Goal: Transaction & Acquisition: Purchase product/service

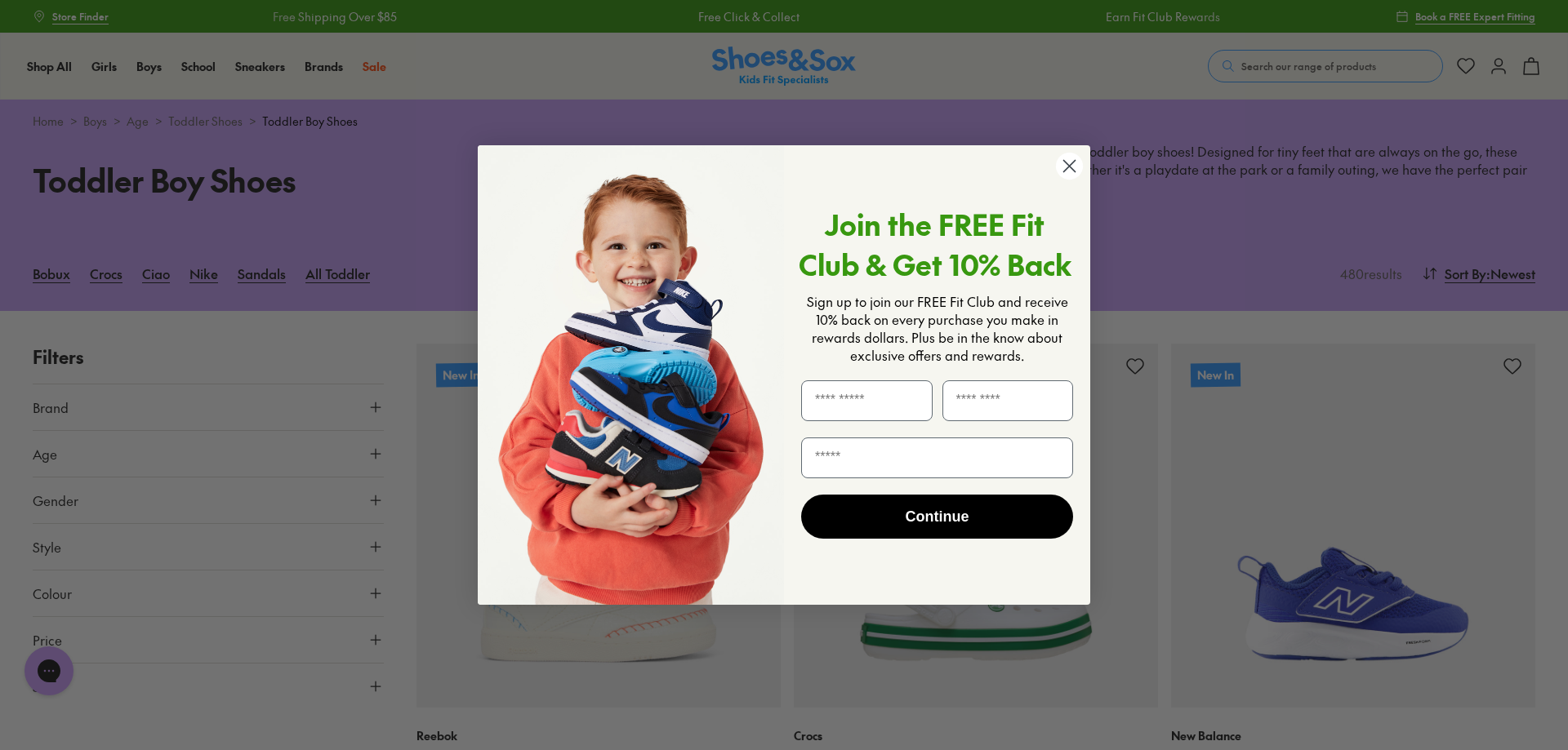
click at [1061, 173] on circle "Close dialog" at bounding box center [1068, 166] width 27 height 27
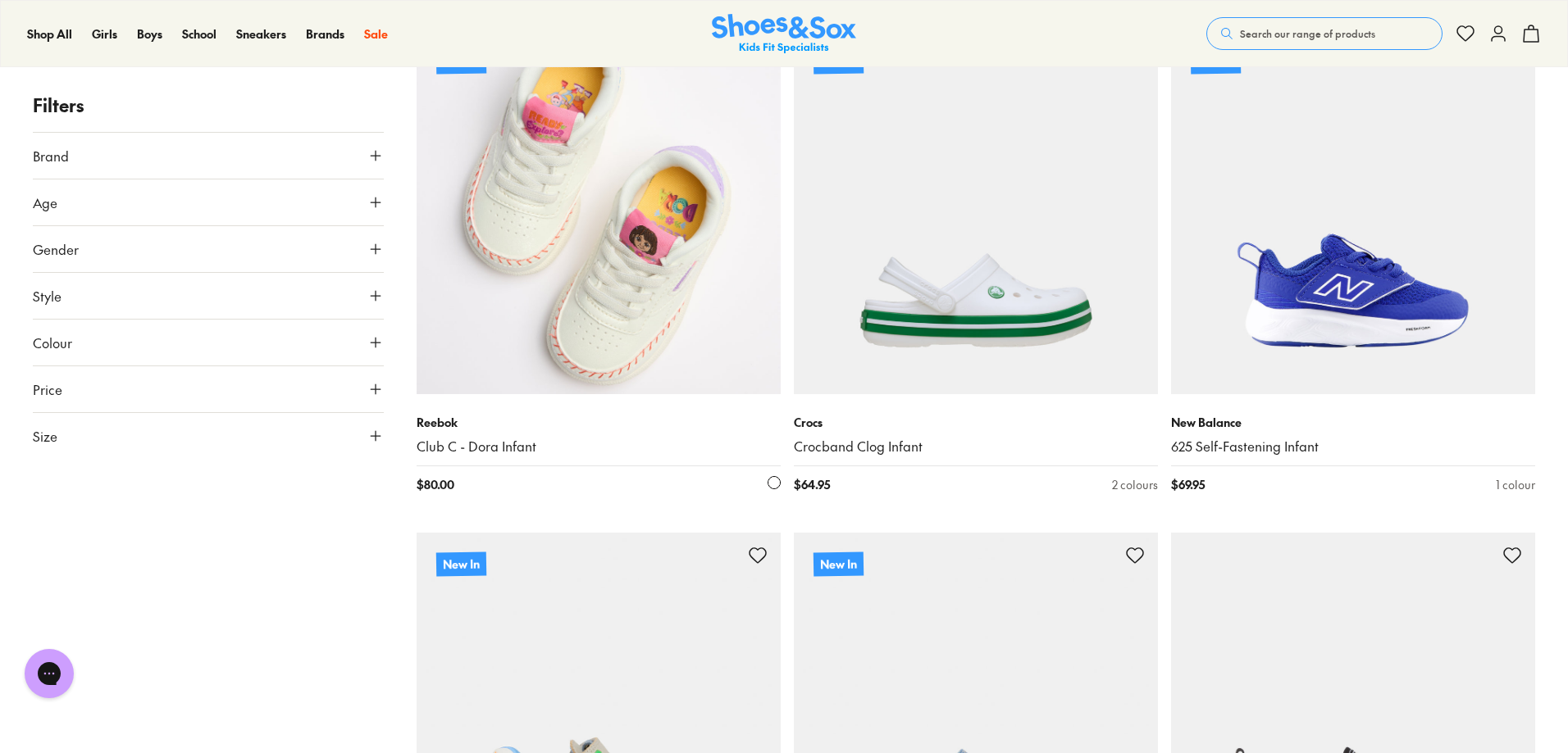
scroll to position [246, 0]
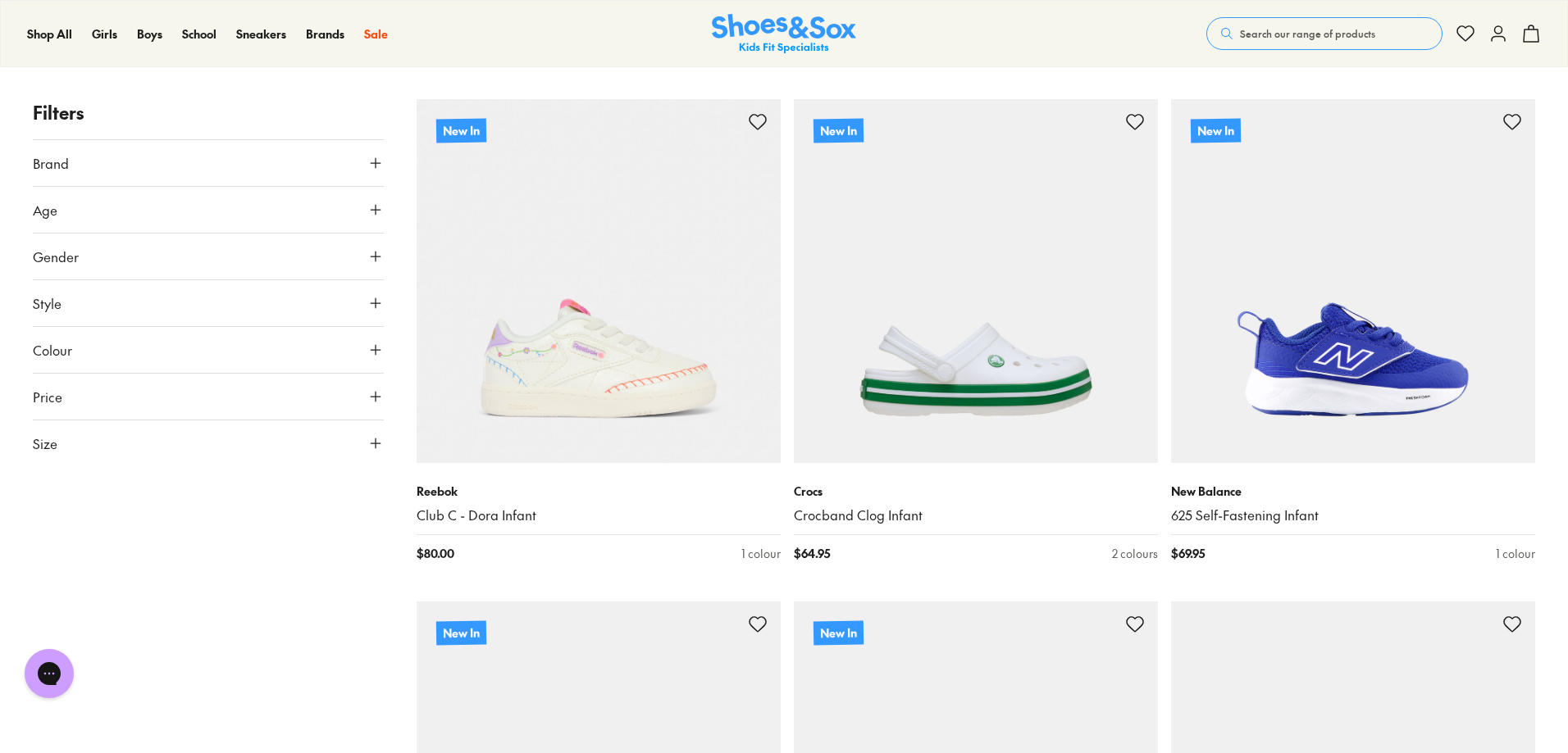
click at [42, 439] on span "Size" at bounding box center [45, 443] width 24 height 20
click at [326, 495] on button "US" at bounding box center [323, 491] width 114 height 30
click at [218, 542] on button "08" at bounding box center [236, 536] width 53 height 39
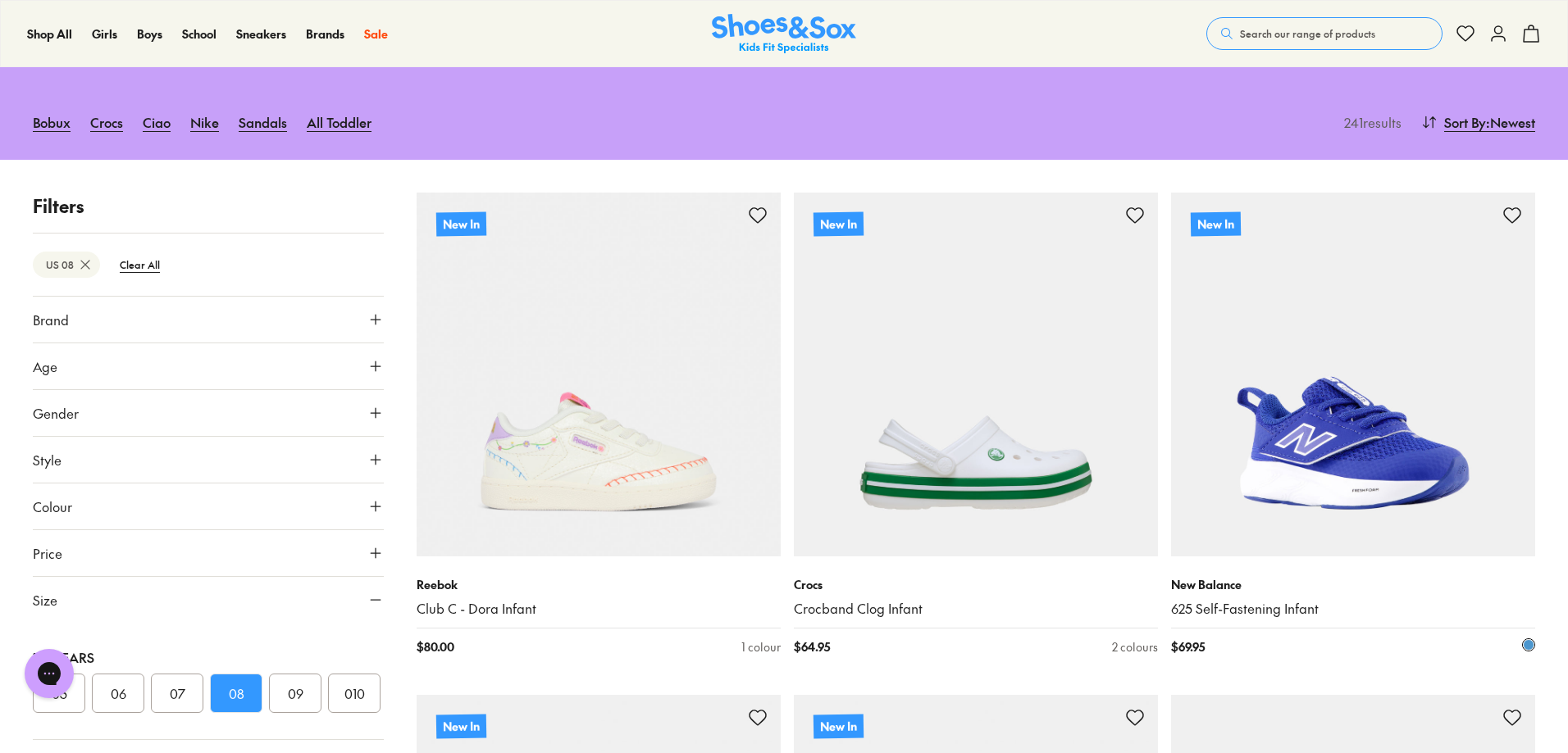
scroll to position [274, 0]
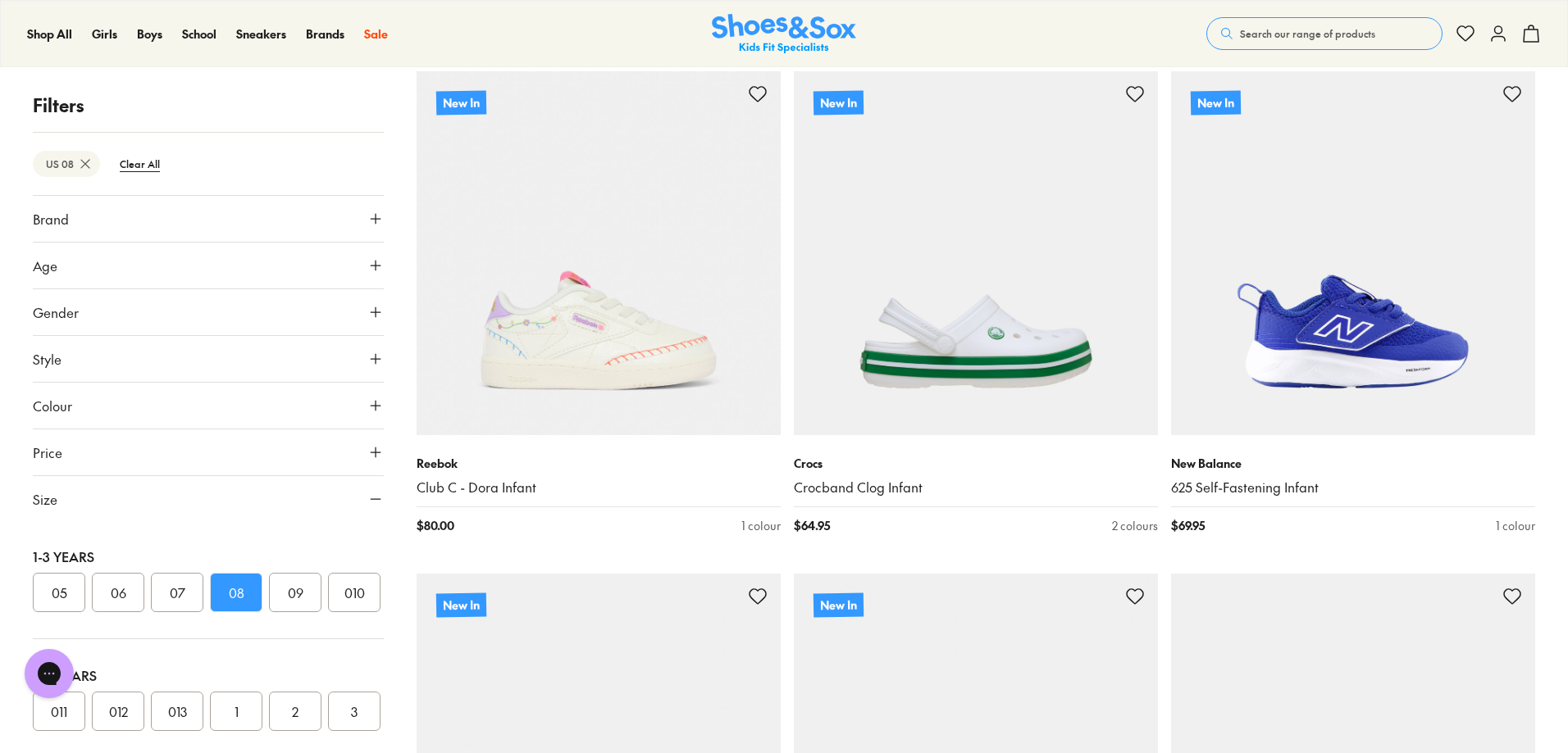
click at [43, 269] on span "Age" at bounding box center [45, 265] width 24 height 20
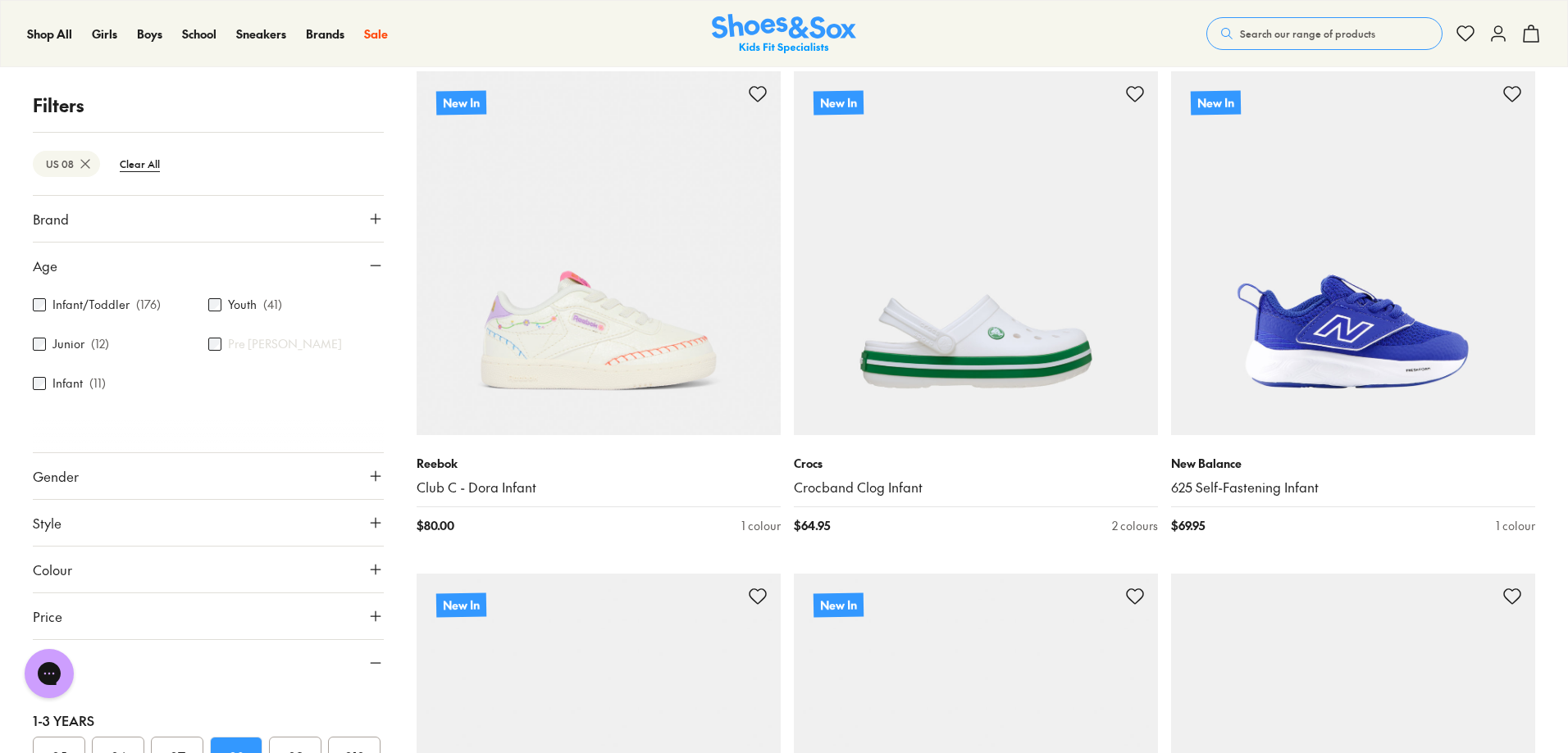
click at [119, 305] on label "Infant/Toddler" at bounding box center [91, 305] width 77 height 17
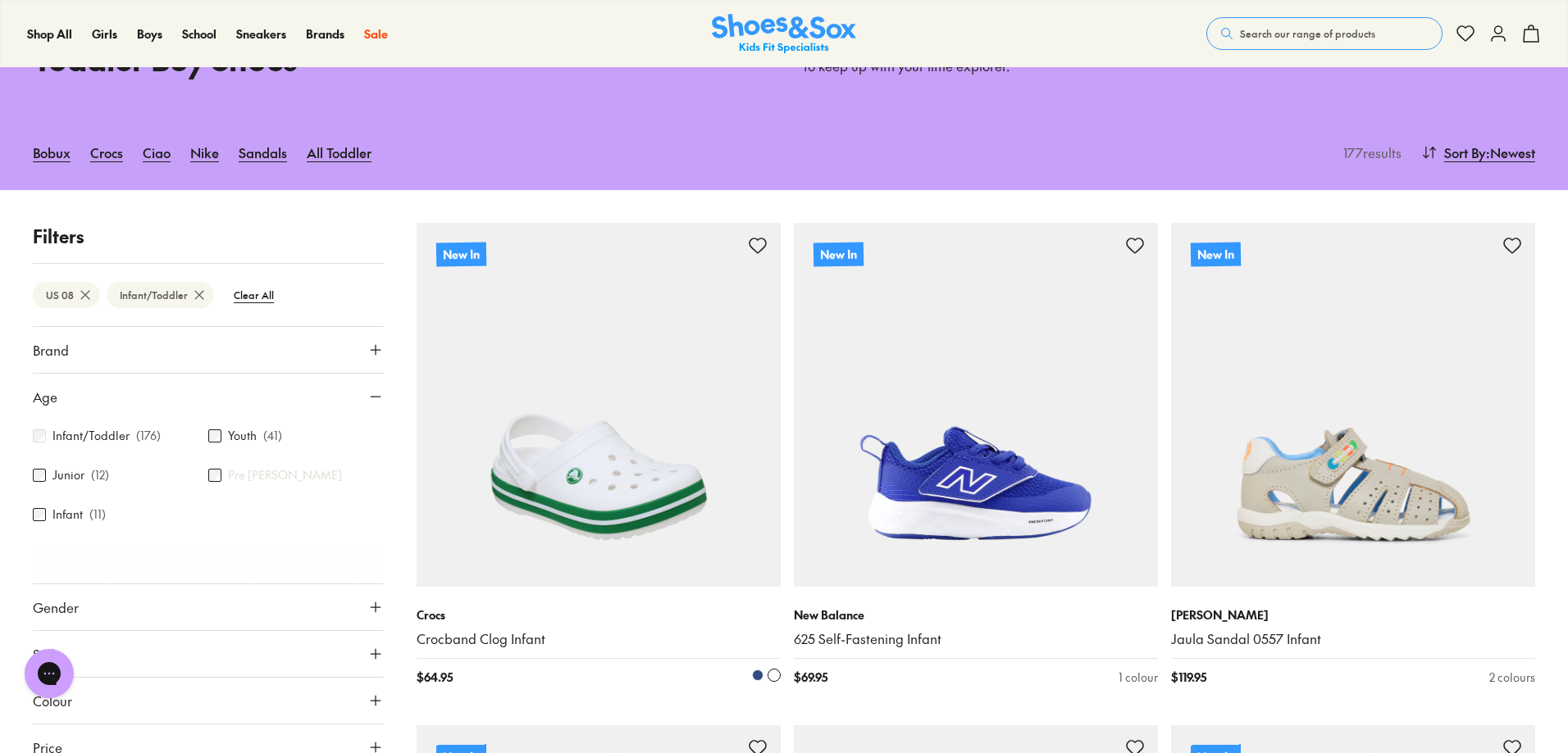
type input "***"
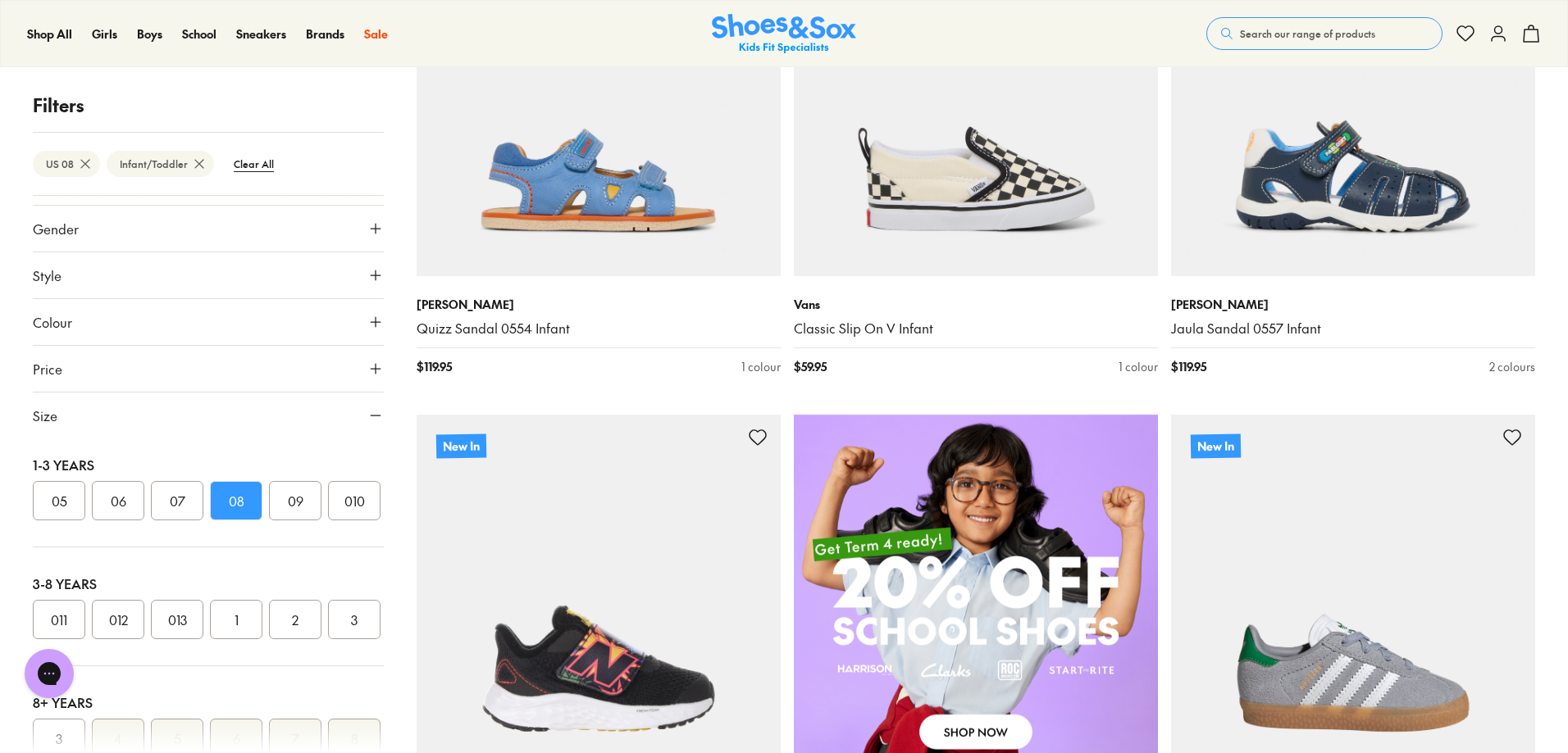
scroll to position [1011, 0]
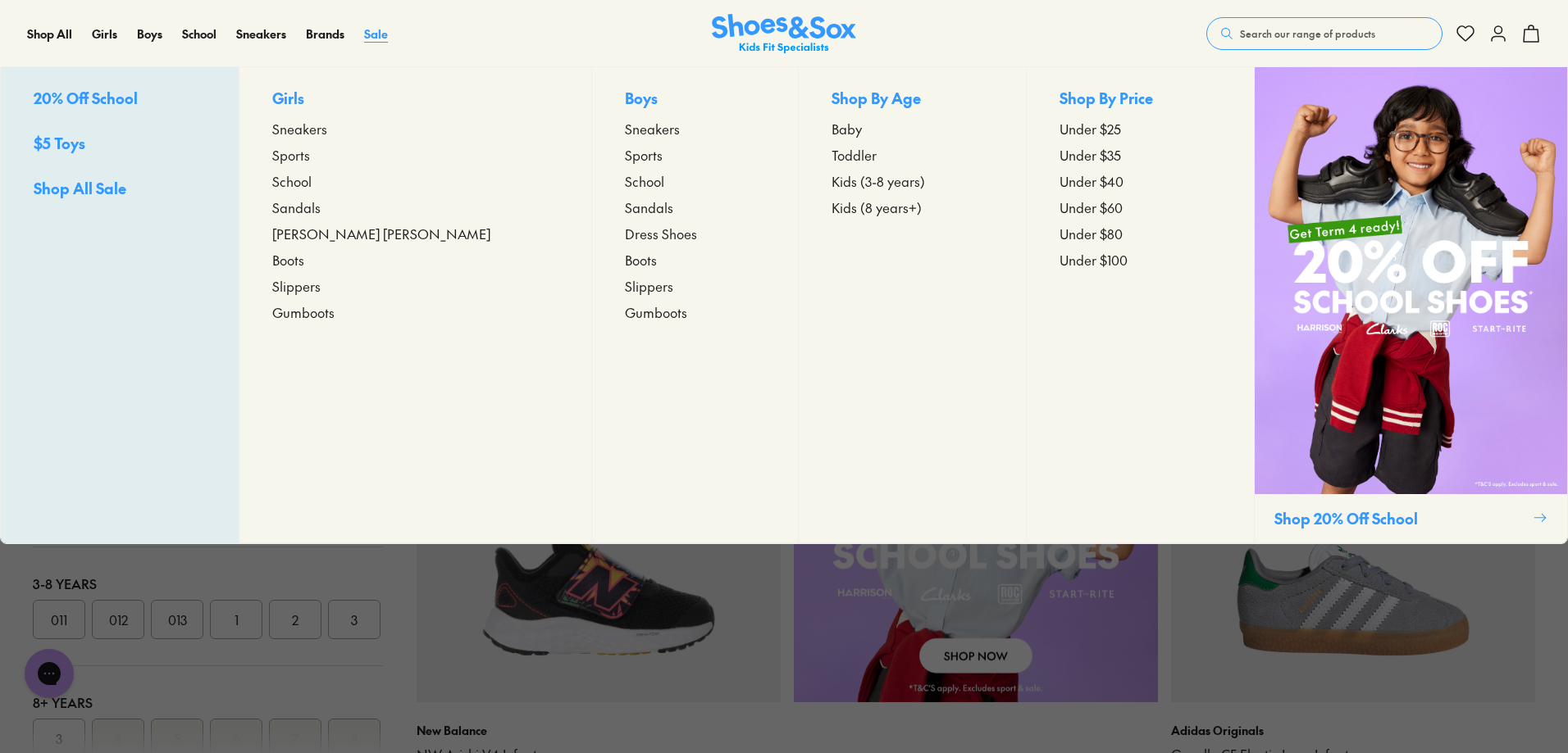
click at [385, 33] on span "Sale" at bounding box center [375, 33] width 23 height 16
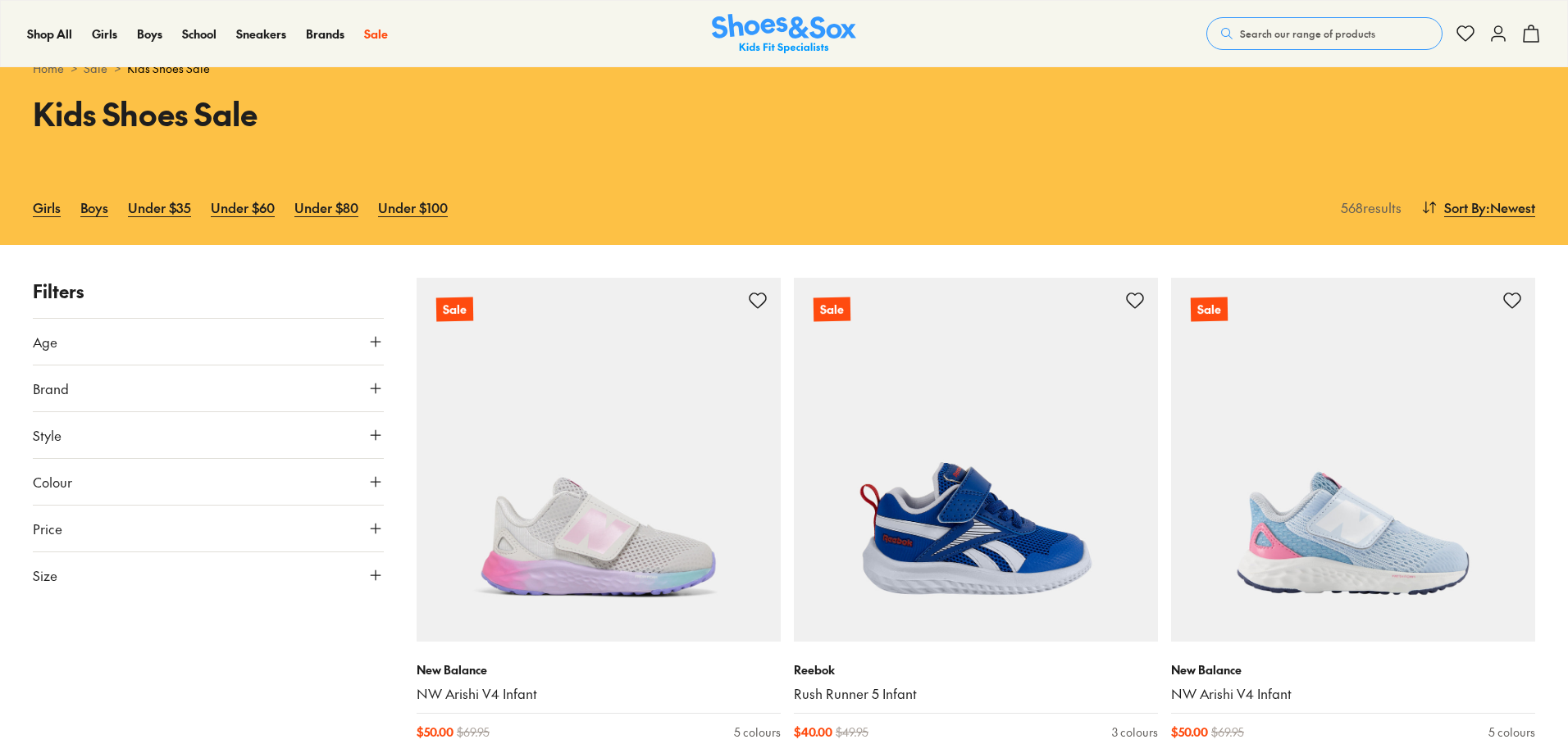
scroll to position [82, 0]
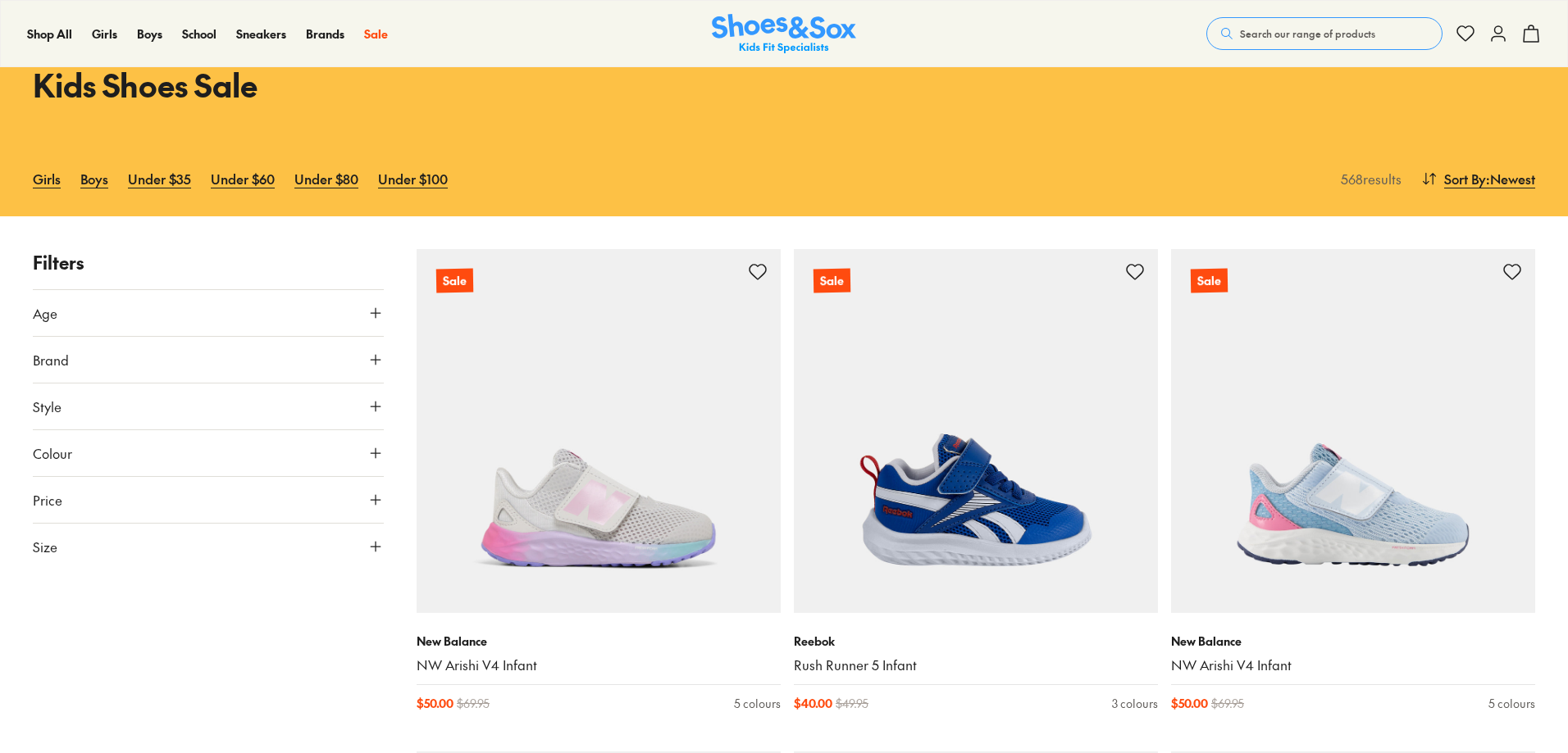
click at [374, 310] on icon at bounding box center [375, 313] width 16 height 16
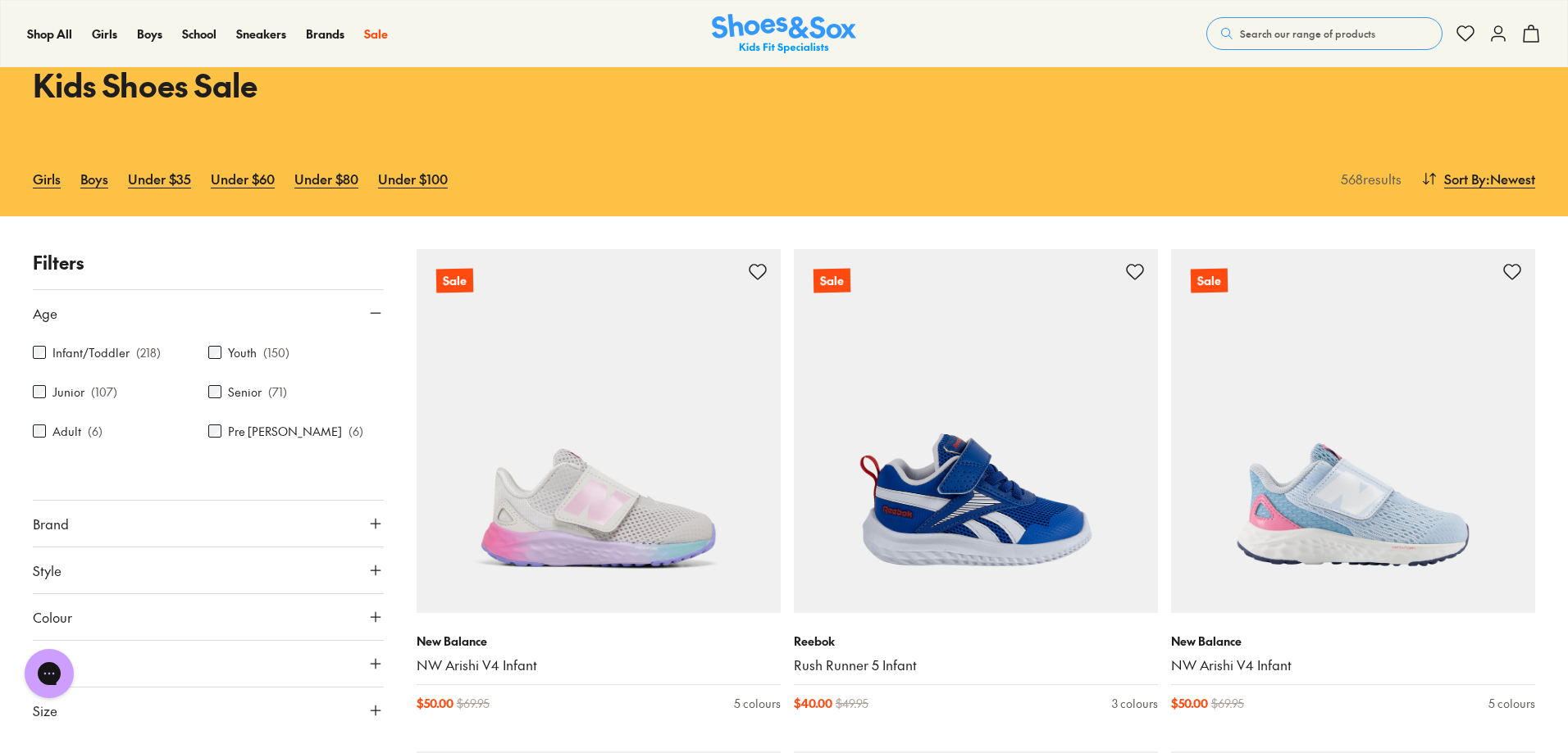
scroll to position [0, 0]
click at [91, 349] on label "Infant/Toddler" at bounding box center [91, 353] width 77 height 17
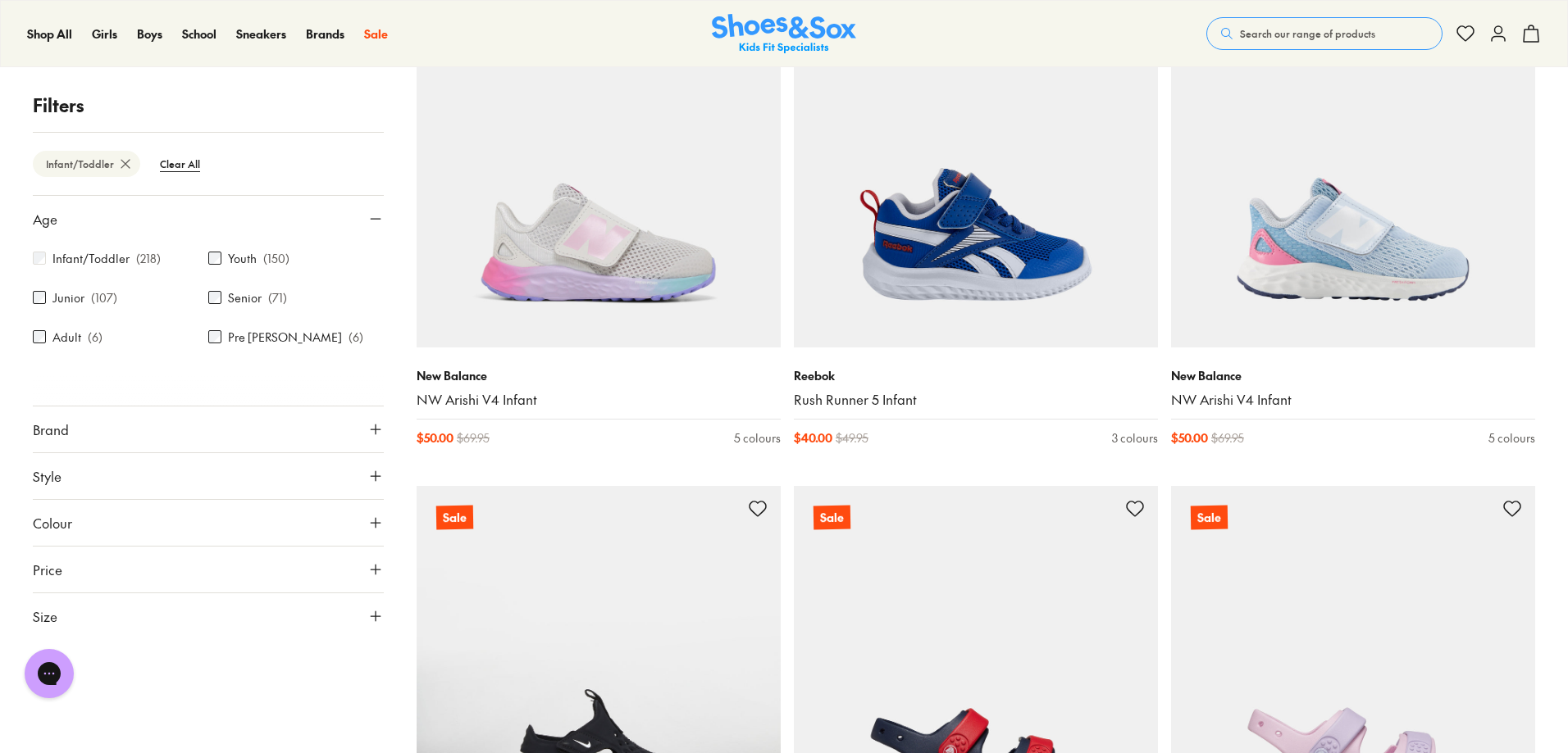
scroll to position [380, 0]
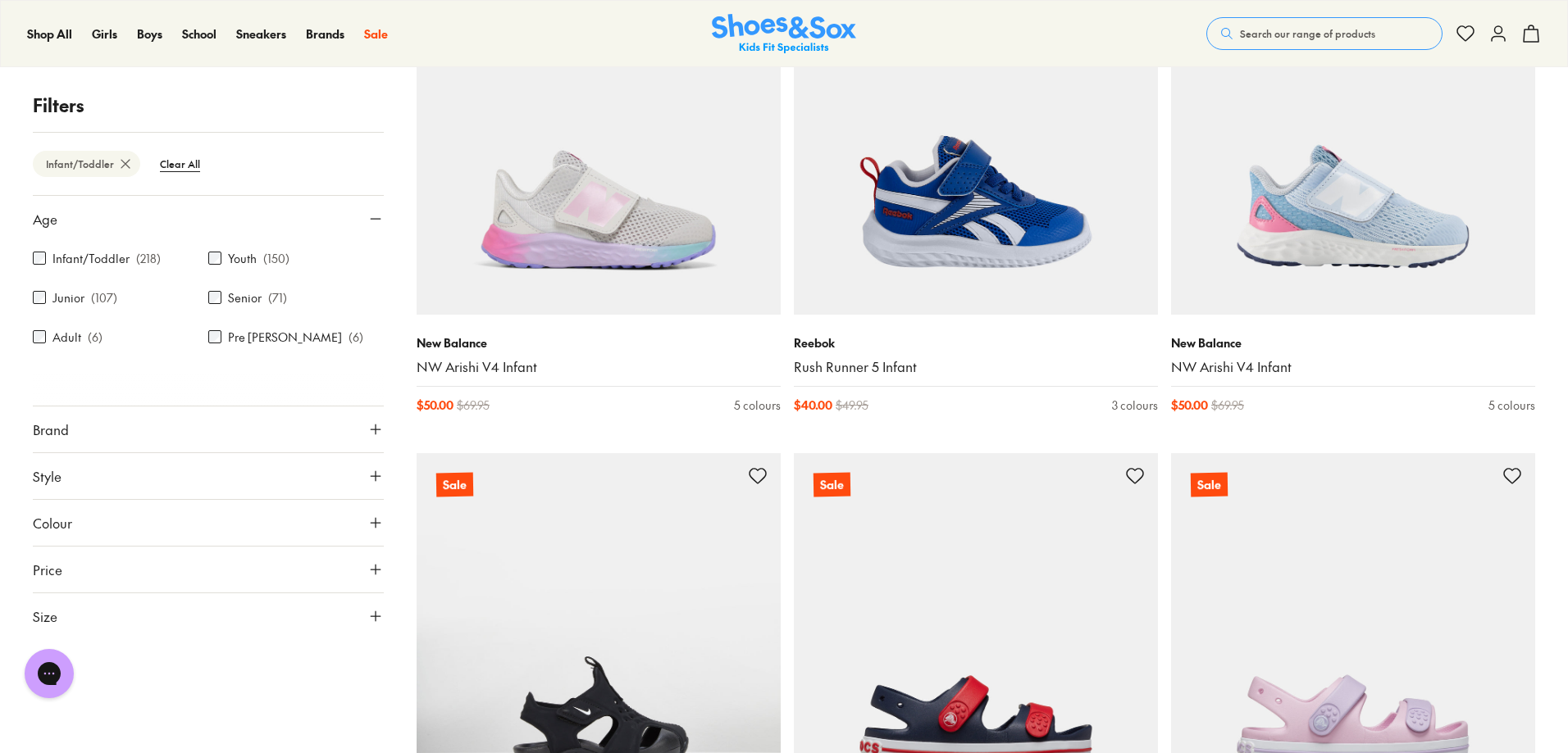
click at [192, 622] on button "Size" at bounding box center [208, 616] width 351 height 46
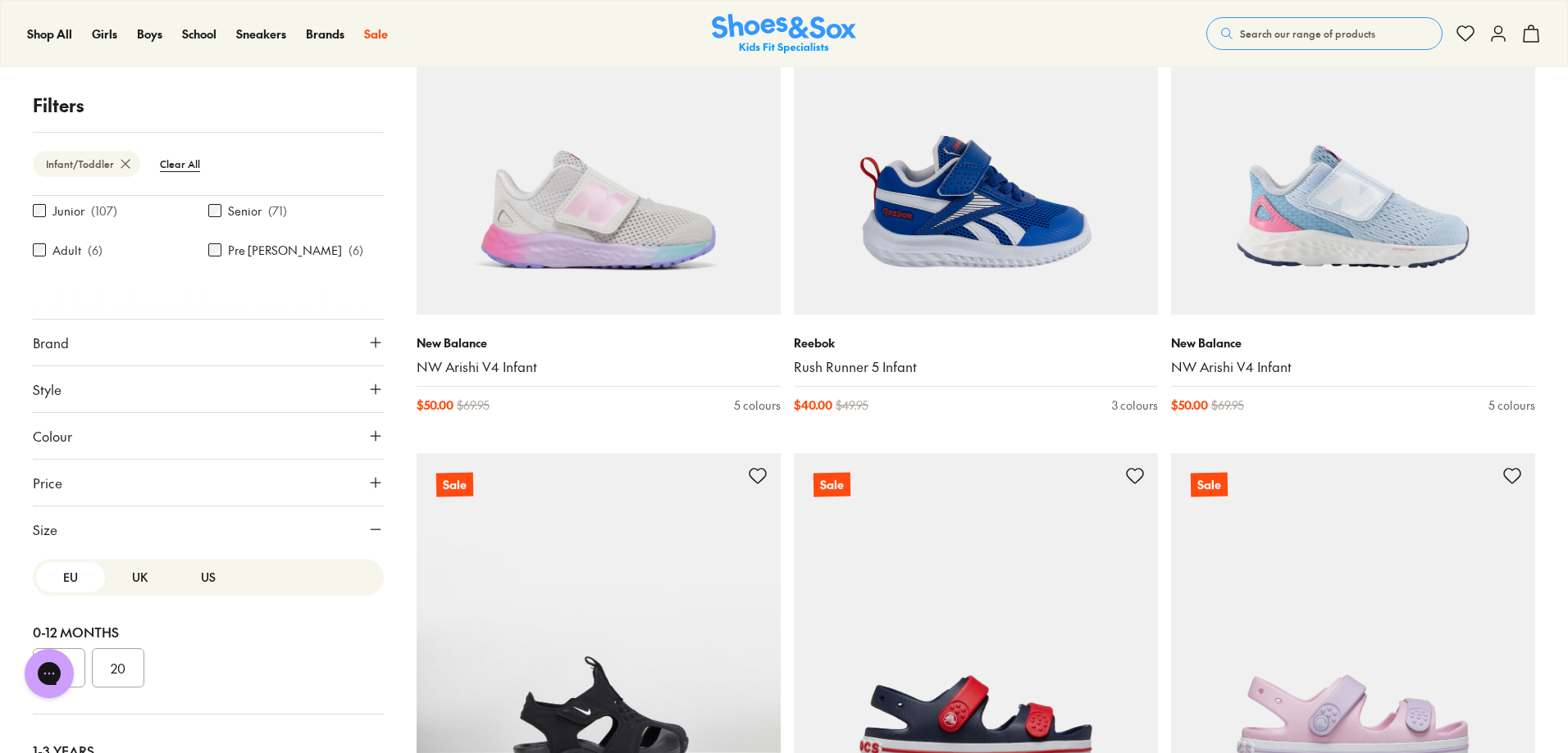
scroll to position [201, 0]
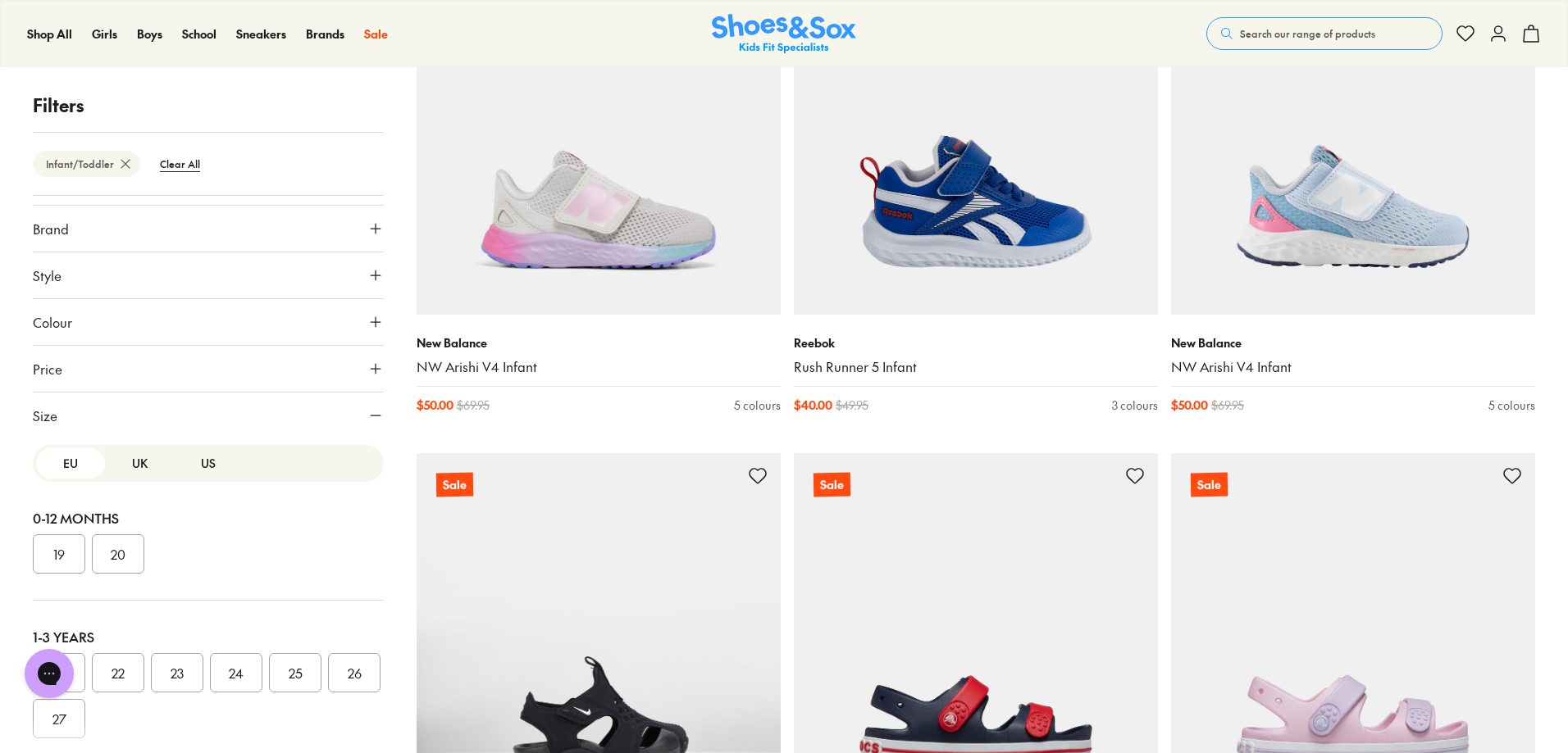
click at [201, 456] on button "US" at bounding box center [208, 464] width 68 height 30
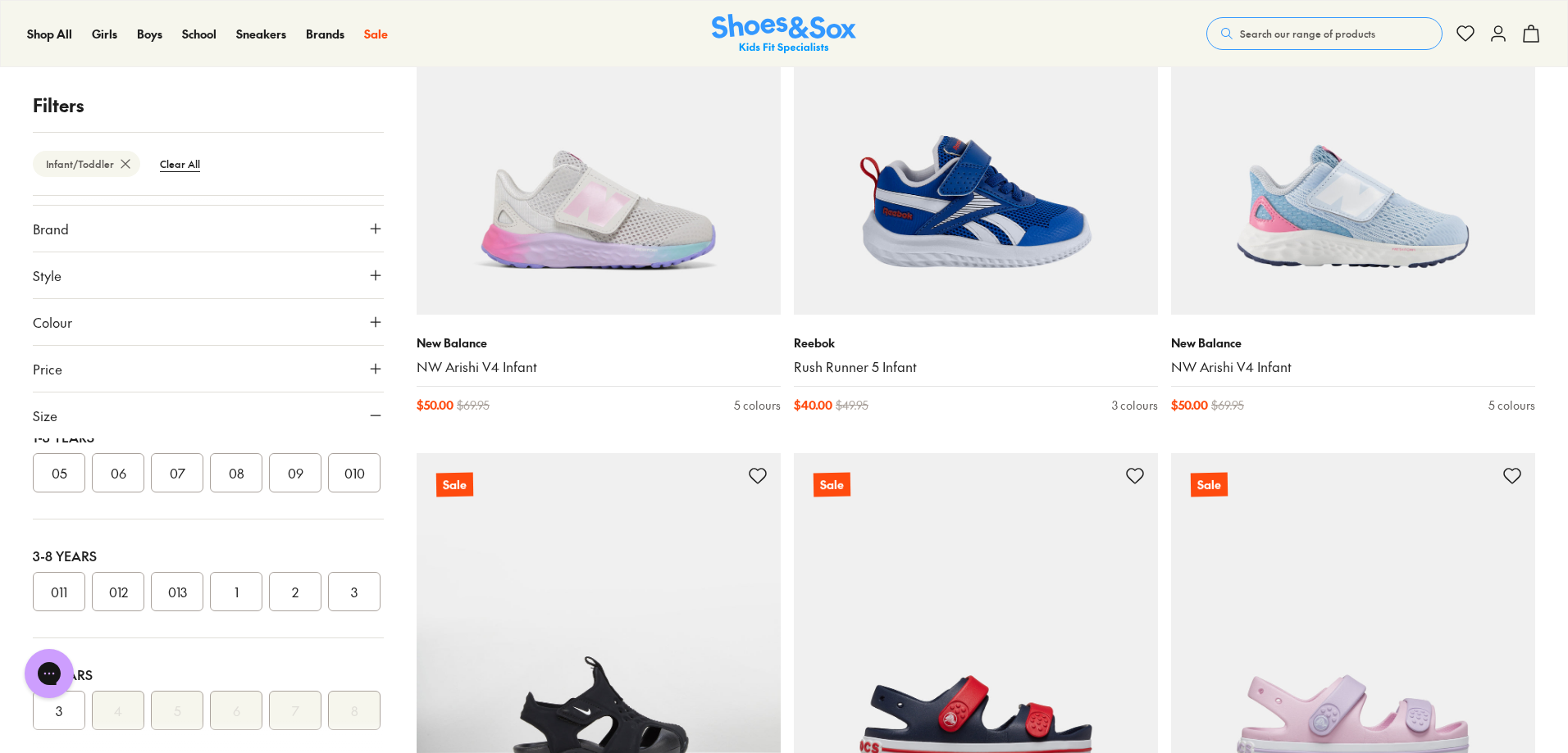
scroll to position [164, 0]
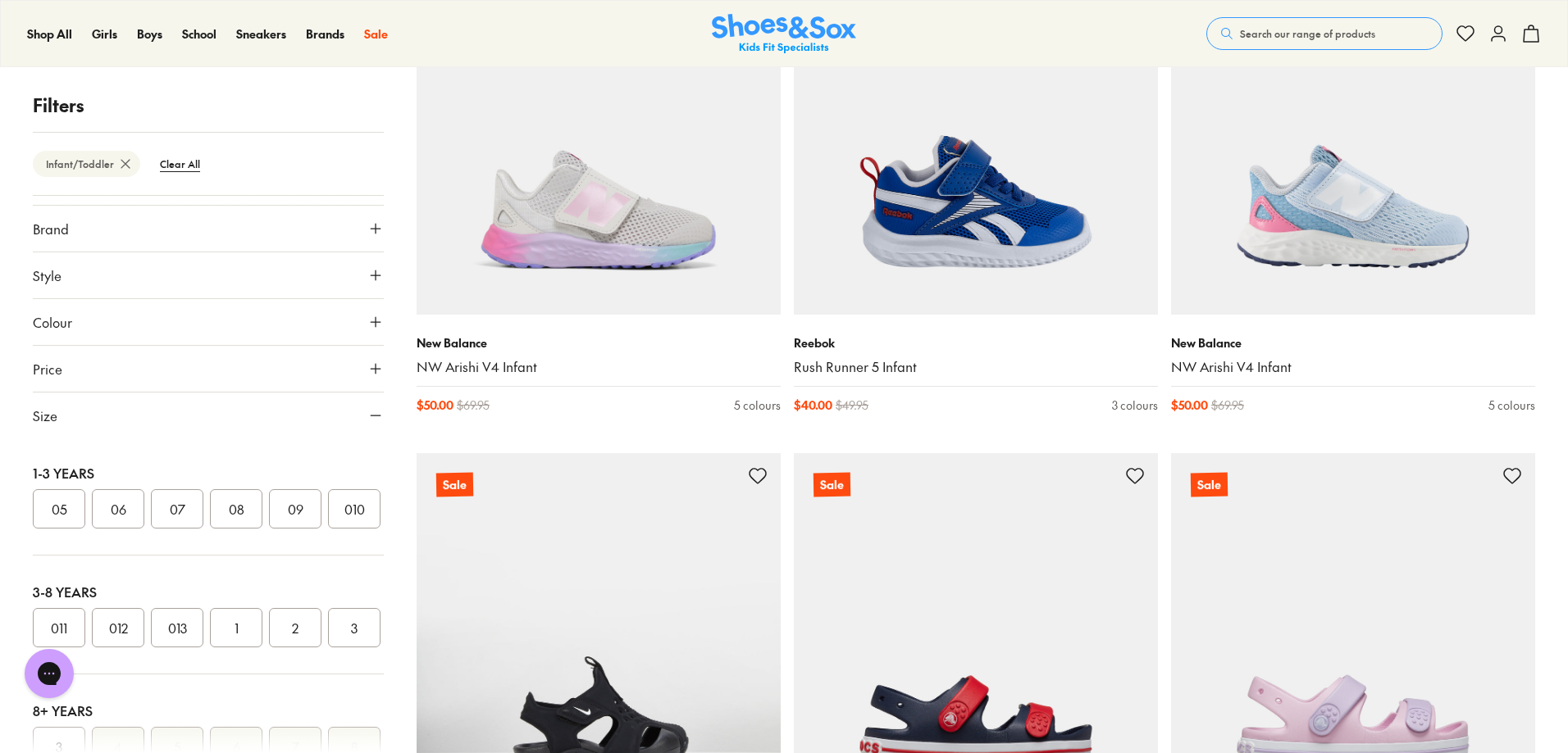
click at [193, 515] on button "07" at bounding box center [177, 509] width 53 height 39
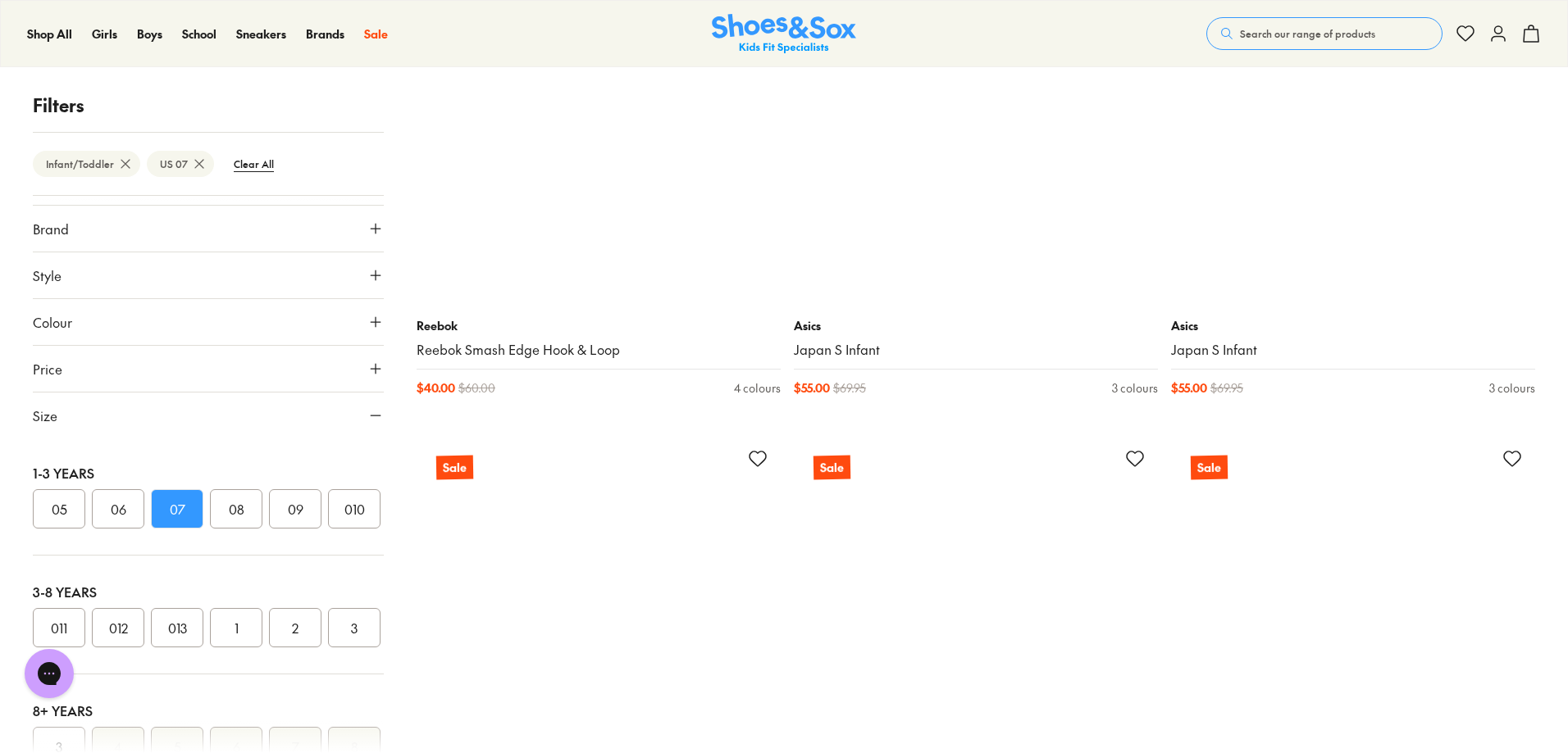
scroll to position [4591, 0]
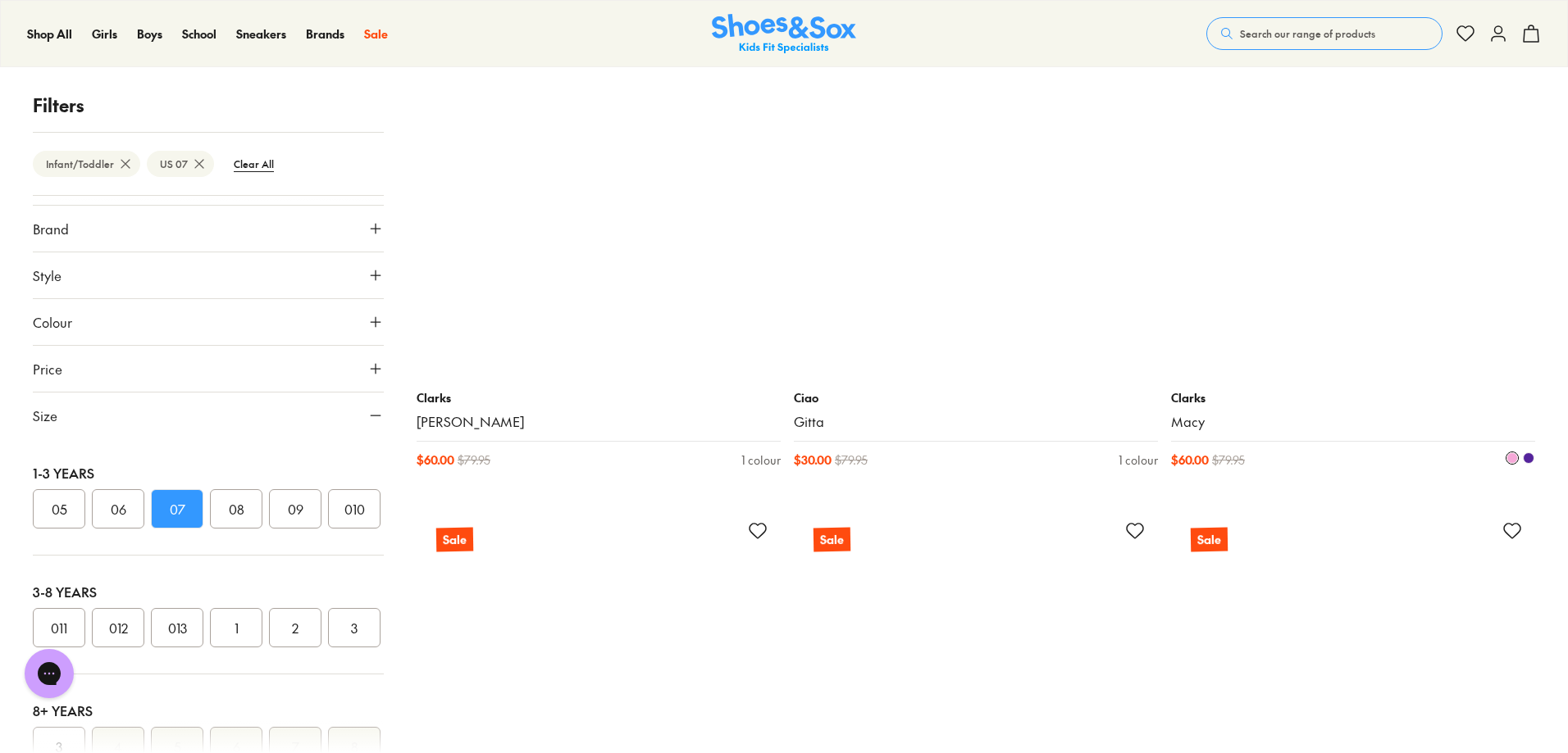
scroll to position [7952, 0]
